Goal: Task Accomplishment & Management: Use online tool/utility

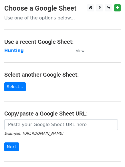
click at [13, 51] on strong "Hunting" at bounding box center [13, 50] width 19 height 5
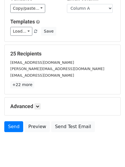
scroll to position [55, 0]
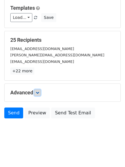
click at [36, 90] on link at bounding box center [37, 92] width 6 height 6
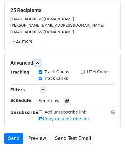
scroll to position [107, 0]
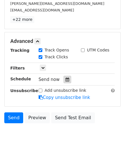
click at [67, 81] on div at bounding box center [67, 79] width 8 height 7
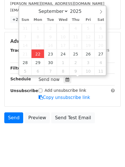
type input "2025-09-22 12:06"
type input "06"
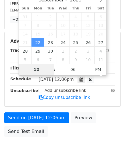
scroll to position [102, 0]
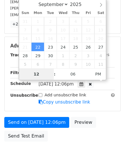
type input "4"
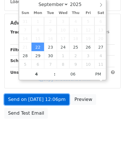
type input "2025-09-22 16:06"
click at [47, 100] on link "Send on Sep 22 at 12:06pm" at bounding box center [36, 99] width 65 height 11
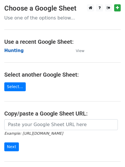
click at [13, 49] on strong "Hunting" at bounding box center [13, 50] width 19 height 5
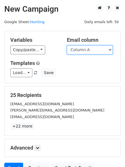
click at [91, 51] on select "Column A Column B Column C Column D Column E Column F" at bounding box center [90, 49] width 46 height 9
click at [67, 45] on select "Column A Column B Column C Column D Column E Column F" at bounding box center [90, 49] width 46 height 9
click at [85, 53] on select "Column A Column B Column C Column D Column E Column F" at bounding box center [90, 49] width 46 height 9
select select "Column B"
click at [67, 45] on select "Column A Column B Column C Column D Column E Column F" at bounding box center [90, 49] width 46 height 9
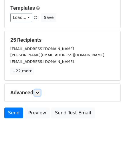
scroll to position [32, 0]
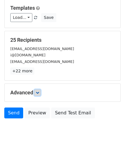
click at [39, 93] on icon at bounding box center [37, 92] width 3 height 3
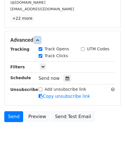
scroll to position [110, 0]
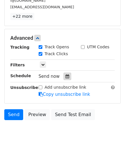
click at [65, 78] on icon at bounding box center [67, 76] width 4 height 4
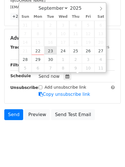
type input "2025-09-23 12:00"
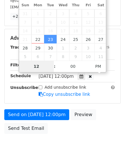
scroll to position [102, 0]
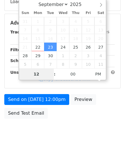
type input "5"
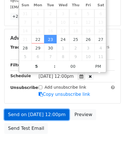
type input "2025-09-23 17:00"
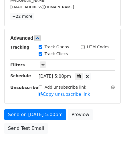
click at [29, 109] on form "Variables Copy/paste... {{Column A}} {{Column B}} {{Column C}} {{Column D}} {{C…" at bounding box center [62, 28] width 116 height 215
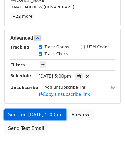
click at [30, 112] on link "Send on Sep 23 at 5:00pm" at bounding box center [35, 114] width 62 height 11
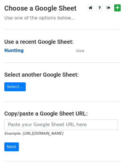
click at [14, 51] on strong "Hunting" at bounding box center [13, 50] width 19 height 5
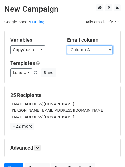
drag, startPoint x: 0, startPoint y: 0, endPoint x: 81, endPoint y: 51, distance: 96.0
click at [81, 51] on select "Column A Column B Column C Column D Column E Column F" at bounding box center [90, 49] width 46 height 9
select select "Column C"
click at [67, 45] on select "Column A Column B Column C Column D Column E Column F" at bounding box center [90, 49] width 46 height 9
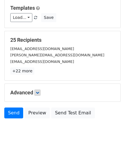
drag, startPoint x: 44, startPoint y: 94, endPoint x: 40, endPoint y: 93, distance: 4.2
click at [44, 93] on h5 "Advanced" at bounding box center [62, 92] width 104 height 6
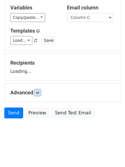
click at [39, 93] on icon at bounding box center [37, 92] width 3 height 3
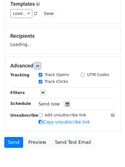
scroll to position [87, 0]
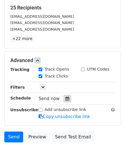
click at [65, 96] on div at bounding box center [67, 98] width 8 height 7
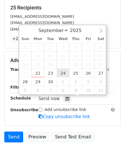
type input "[DATE] 12:00"
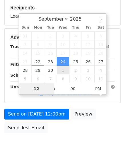
type input "6"
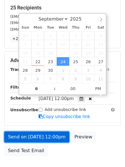
type input "2025-09-24 18:00"
click at [44, 139] on link "Send on Sep 24 at 12:00pm" at bounding box center [36, 136] width 65 height 11
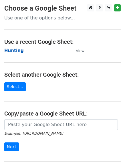
click at [9, 50] on strong "Hunting" at bounding box center [13, 50] width 19 height 5
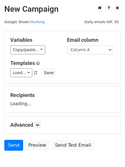
click at [82, 53] on select "Column A Column B Column C Column D Column E Column F" at bounding box center [90, 49] width 46 height 9
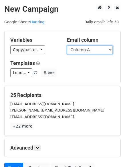
drag, startPoint x: 82, startPoint y: 49, endPoint x: 82, endPoint y: 53, distance: 3.4
click at [82, 49] on select "Column A Column B Column C Column D Column E Column F" at bounding box center [90, 49] width 46 height 9
select select "Column D"
click at [67, 45] on select "Column A Column B Column C Column D Column E Column F" at bounding box center [90, 49] width 46 height 9
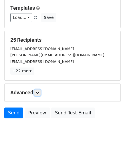
scroll to position [32, 0]
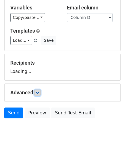
click at [41, 91] on link at bounding box center [37, 92] width 6 height 6
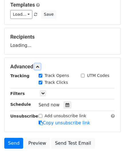
scroll to position [82, 0]
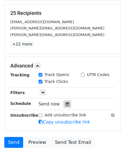
click at [65, 106] on icon at bounding box center [67, 104] width 4 height 4
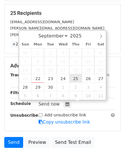
type input "2025-09-25 12:00"
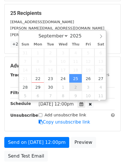
scroll to position [0, 0]
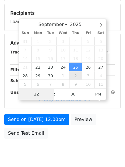
type input "7"
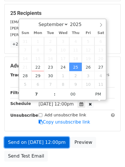
type input "2025-09-25 19:00"
click at [50, 140] on link "Send on Sep 25 at 12:00pm" at bounding box center [36, 142] width 65 height 11
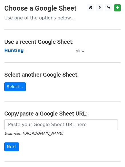
click at [15, 50] on strong "Hunting" at bounding box center [13, 50] width 19 height 5
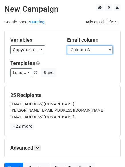
click at [95, 51] on select "Column A Column B Column C Column D Column E Column F" at bounding box center [90, 49] width 46 height 9
select select "Column E"
click at [67, 45] on select "Column A Column B Column C Column D Column E Column F" at bounding box center [90, 49] width 46 height 9
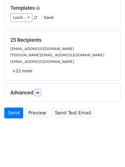
scroll to position [32, 0]
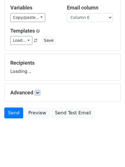
click at [35, 89] on div "Advanced Tracking Track Opens UTM Codes Track Clicks Filters Only include sprea…" at bounding box center [63, 93] width 116 height 18
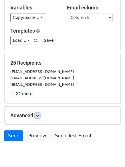
click at [38, 89] on div "25 Recipients info@picis.com hello@simplyvrm.com saad@saadashraf.net +22 more 2…" at bounding box center [62, 79] width 104 height 38
click at [38, 117] on icon at bounding box center [37, 115] width 3 height 3
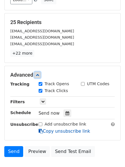
scroll to position [102, 0]
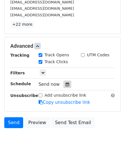
click at [66, 81] on div at bounding box center [67, 84] width 8 height 7
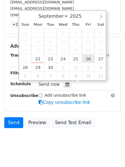
type input "2025-09-26 12:00"
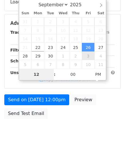
type input "8"
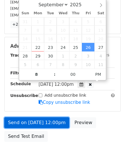
type input "2025-09-26 20:00"
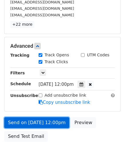
click at [38, 120] on link "Send on Sep 26 at 12:00pm" at bounding box center [36, 122] width 65 height 11
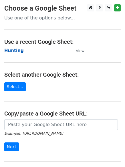
click at [13, 50] on strong "Hunting" at bounding box center [13, 50] width 19 height 5
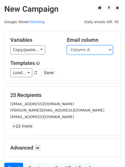
click at [94, 50] on select "Column A Column B Column C Column D Column E Column F" at bounding box center [90, 49] width 46 height 9
select select "Column F"
click at [67, 45] on select "Column A Column B Column C Column D Column E Column F" at bounding box center [90, 49] width 46 height 9
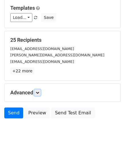
click at [42, 92] on h5 "Advanced" at bounding box center [62, 92] width 104 height 6
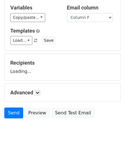
click at [43, 92] on h5 "Advanced" at bounding box center [62, 92] width 104 height 6
click at [39, 95] on link at bounding box center [37, 92] width 6 height 6
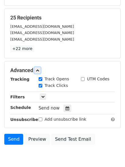
scroll to position [109, 0]
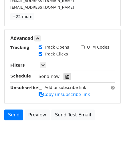
click at [65, 77] on icon at bounding box center [67, 77] width 4 height 4
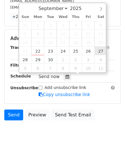
type input "[DATE] 12:00"
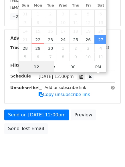
scroll to position [0, 0]
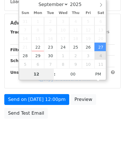
type input "9"
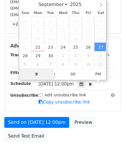
scroll to position [109, 0]
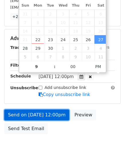
type input "[DATE] 21:00"
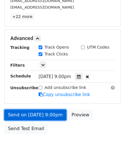
click at [43, 110] on link "Send on [DATE] 9:00pm" at bounding box center [35, 114] width 62 height 11
